Goal: Information Seeking & Learning: Learn about a topic

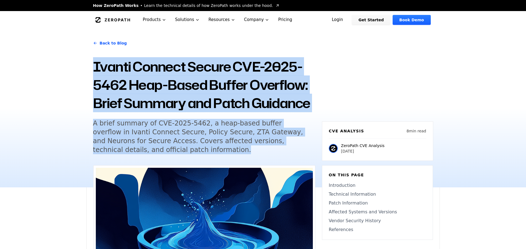
click at [207, 147] on h5 "A brief summary of CVE-2025-5462, a heap-based buffer overflow in Ivanti Connec…" at bounding box center [199, 136] width 212 height 35
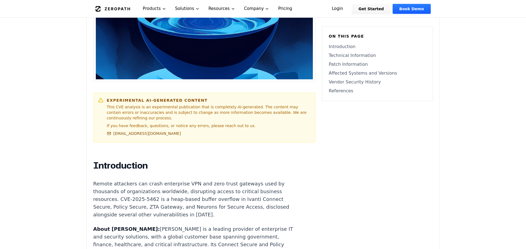
scroll to position [331, 0]
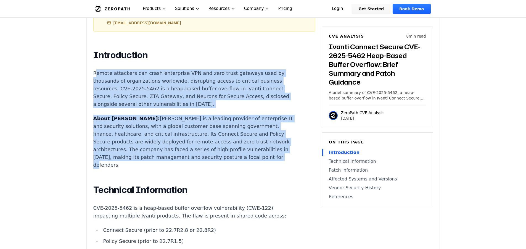
drag, startPoint x: 236, startPoint y: 152, endPoint x: 95, endPoint y: 67, distance: 164.0
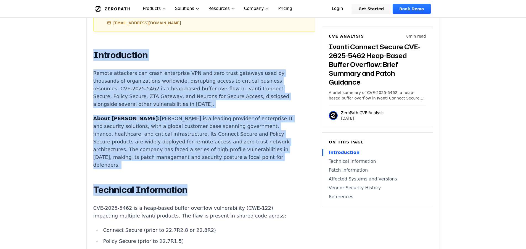
drag, startPoint x: 237, startPoint y: 156, endPoint x: 88, endPoint y: 50, distance: 182.4
copy div "Introduction Remote attackers can crash enterprise VPN and zero trust gateways …"
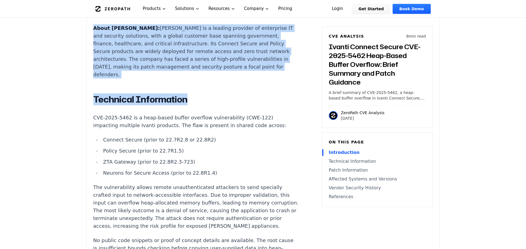
scroll to position [442, 0]
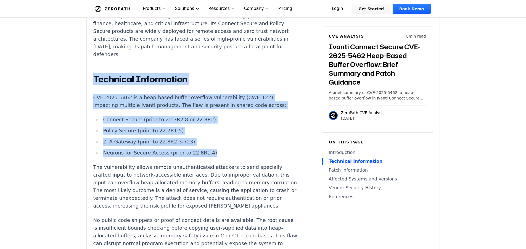
drag, startPoint x: 214, startPoint y: 141, endPoint x: 93, endPoint y: 67, distance: 142.3
copy div "Technical Information CVE-2025-5462 is a heap-based buffer overflow vulnerabili…"
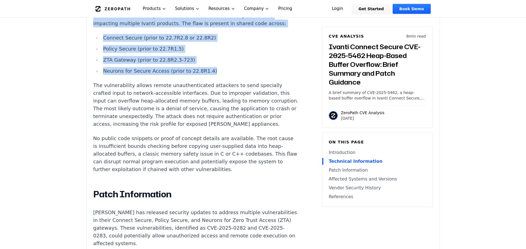
scroll to position [525, 0]
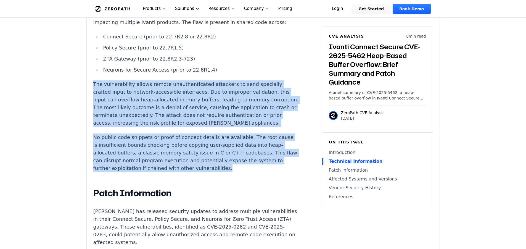
drag, startPoint x: 243, startPoint y: 165, endPoint x: 94, endPoint y: 68, distance: 177.0
copy div "The vulnerability allows remote unauthenticated attackers to send specially cra…"
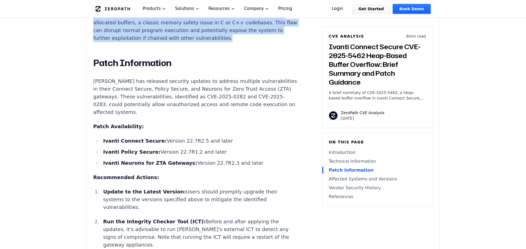
scroll to position [663, 0]
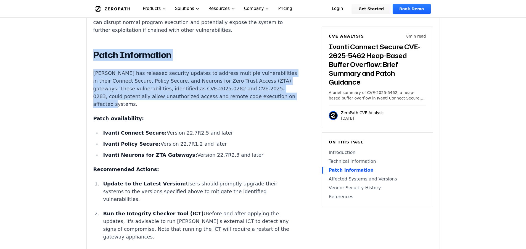
drag, startPoint x: 144, startPoint y: 100, endPoint x: 93, endPoint y: 48, distance: 72.7
click at [93, 48] on div "Introduction Remote attackers can crash enterprise VPN and zero trust gateways …" at bounding box center [195, 161] width 205 height 886
copy div "Patch Information [PERSON_NAME] has released security updates to address multip…"
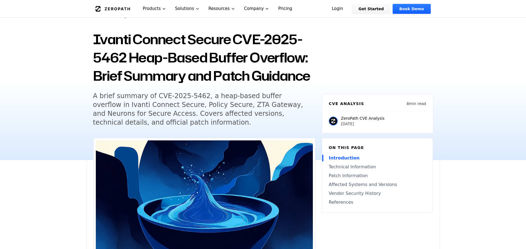
scroll to position [0, 0]
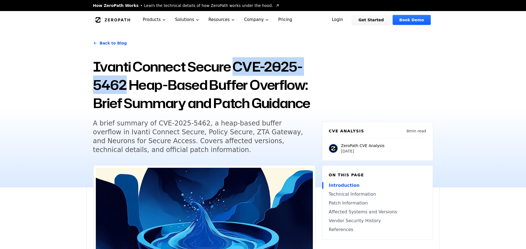
drag, startPoint x: 236, startPoint y: 65, endPoint x: 126, endPoint y: 82, distance: 111.0
click at [126, 82] on h1 "Ivanti Connect Secure CVE-2025-5462 Heap-Based Buffer Overflow: Brief Summary a…" at bounding box center [204, 84] width 222 height 55
copy h1 "CVE-2025-5462"
